Goal: Find contact information: Find contact information

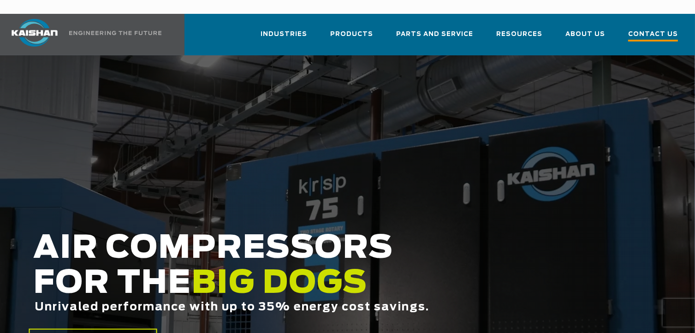
click at [653, 29] on span "Contact Us" at bounding box center [653, 35] width 50 height 12
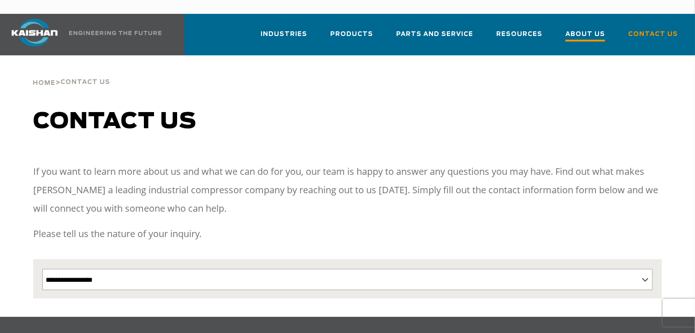
click at [594, 29] on span "About Us" at bounding box center [585, 35] width 40 height 12
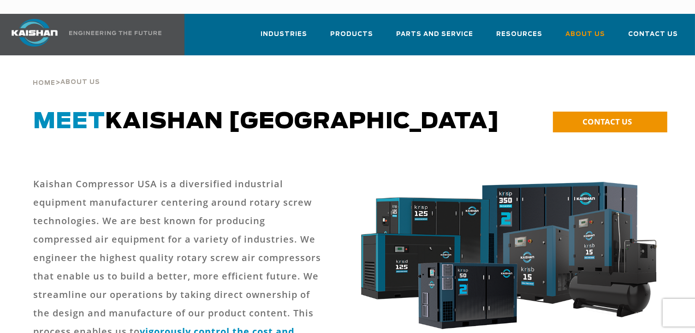
click at [490, 109] on h1 "Meet Kaishan usa" at bounding box center [267, 122] width 469 height 26
